Goal: Browse casually

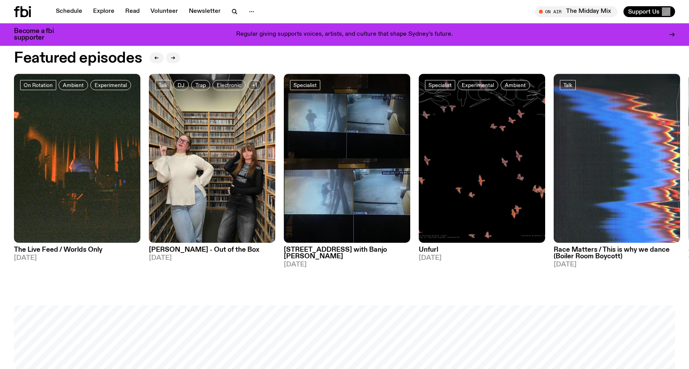
scroll to position [428, 0]
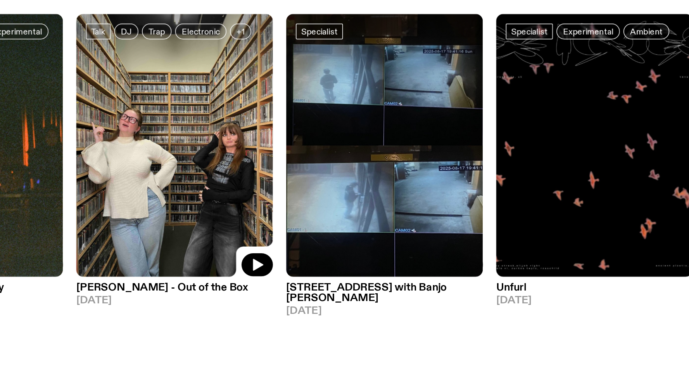
click at [223, 130] on img at bounding box center [212, 156] width 126 height 169
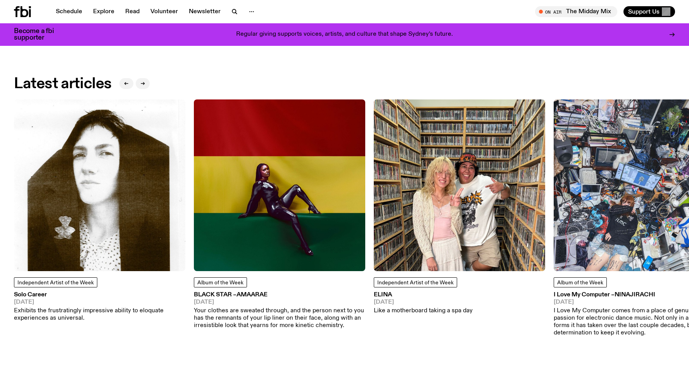
scroll to position [1066, 0]
